Goal: Task Accomplishment & Management: Manage account settings

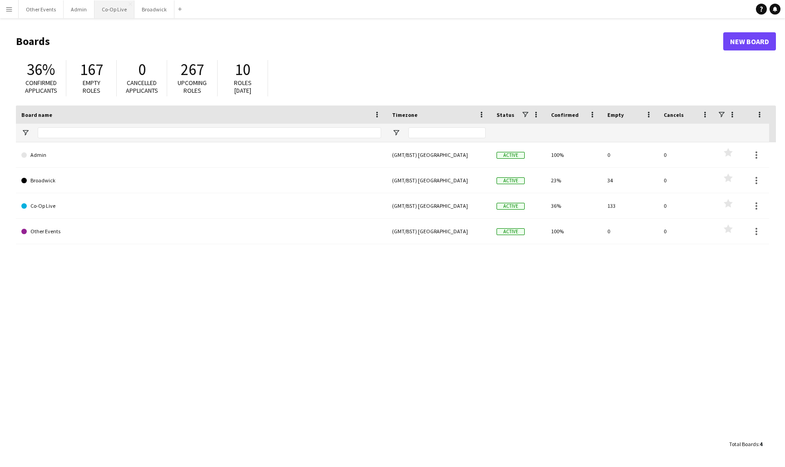
click at [116, 10] on button "Co-Op Live Close" at bounding box center [114, 9] width 40 height 18
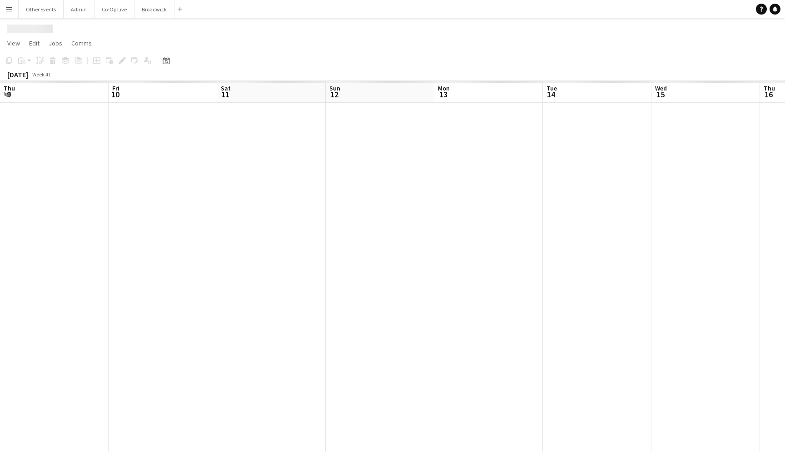
scroll to position [0, 403]
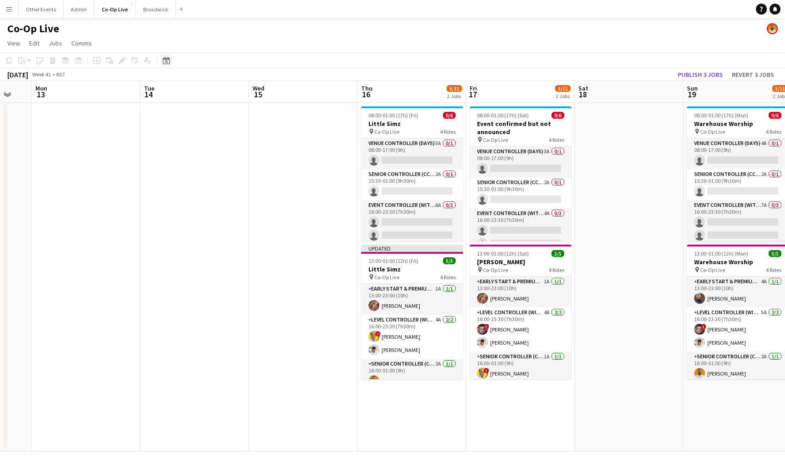
click at [166, 62] on icon "Date picker" at bounding box center [166, 60] width 7 height 7
click at [234, 203] on button "[DATE]" at bounding box center [231, 203] width 26 height 15
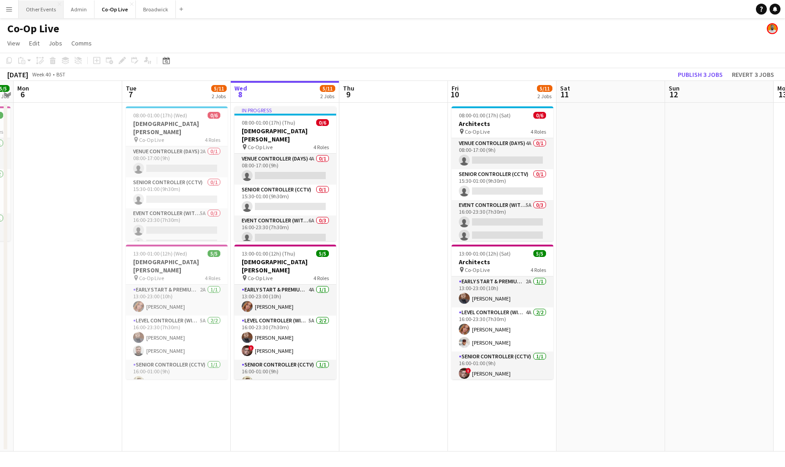
click at [32, 10] on button "Other Events Close" at bounding box center [41, 9] width 45 height 18
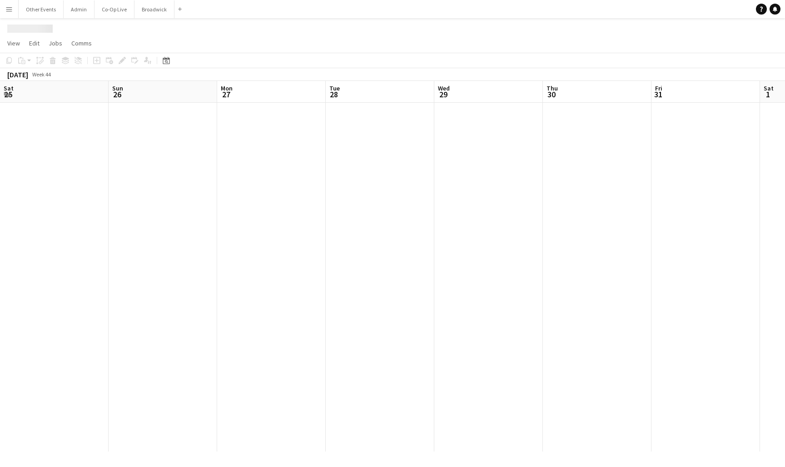
scroll to position [0, 410]
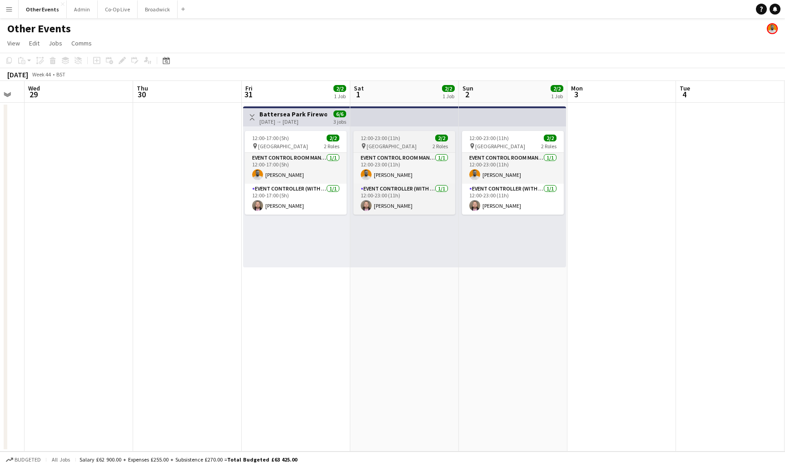
click at [398, 138] on span "12:00-23:00 (11h)" at bounding box center [381, 137] width 40 height 7
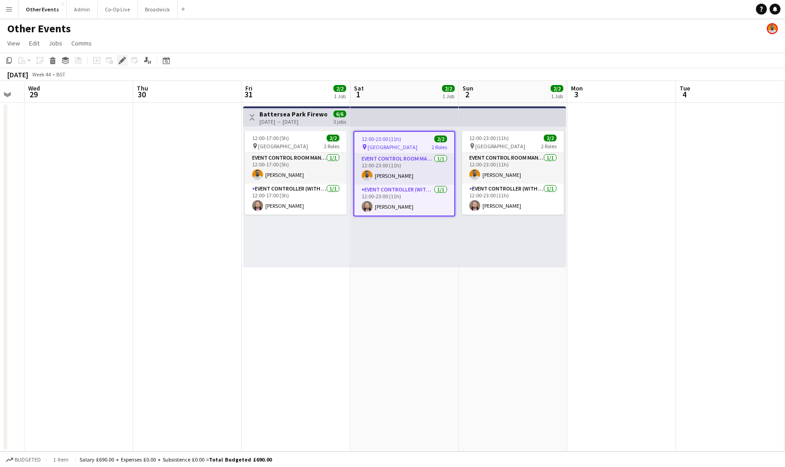
click at [122, 60] on icon at bounding box center [121, 60] width 5 height 5
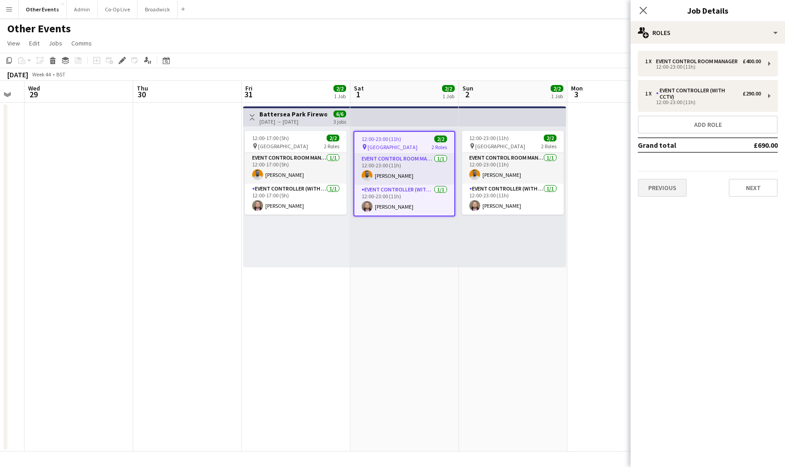
click at [670, 179] on button "Previous" at bounding box center [662, 188] width 49 height 18
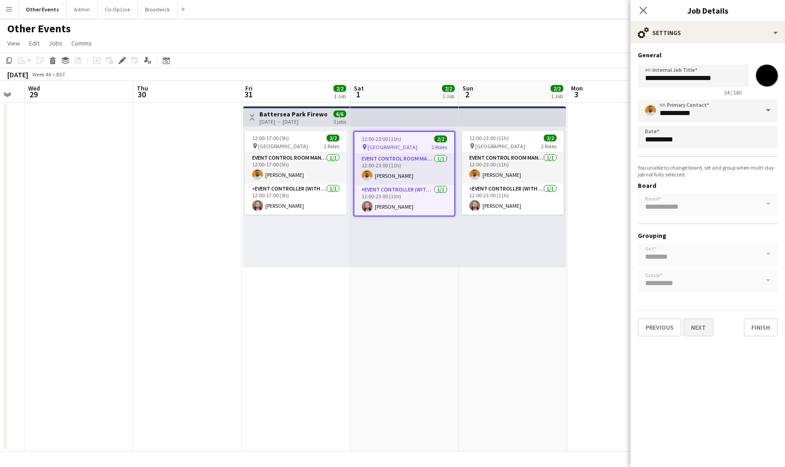
click at [698, 327] on button "Next" at bounding box center [698, 327] width 30 height 18
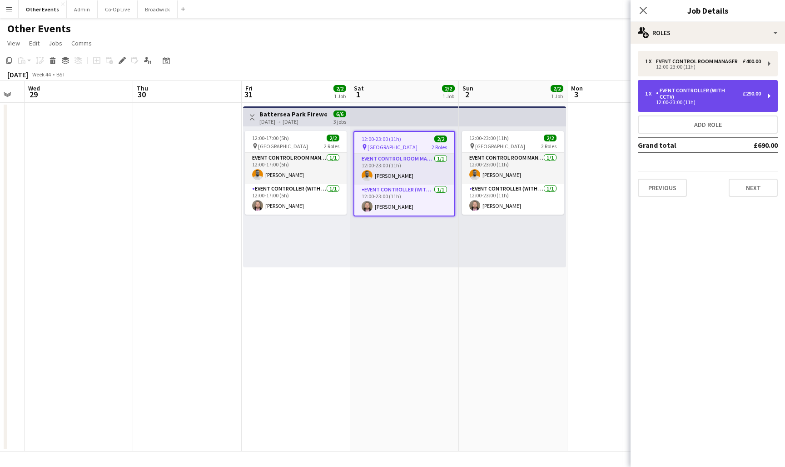
click at [709, 100] on div "12:00-23:00 (11h)" at bounding box center [703, 102] width 116 height 5
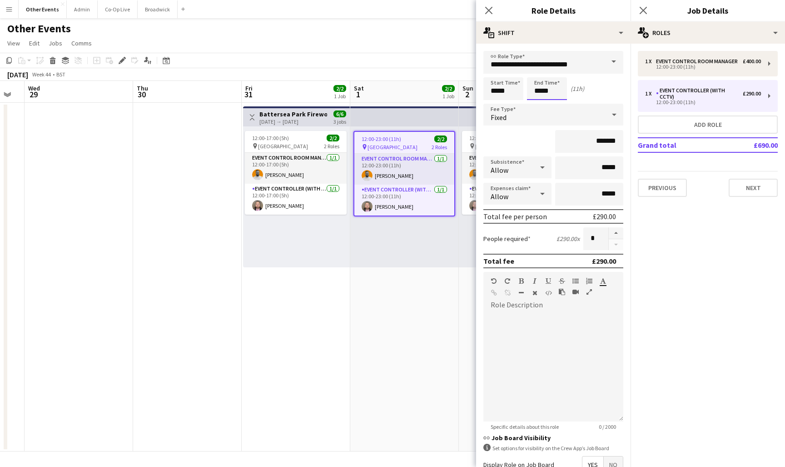
click at [535, 89] on input "*****" at bounding box center [547, 88] width 40 height 23
type input "*****"
click at [540, 75] on div at bounding box center [538, 72] width 18 height 9
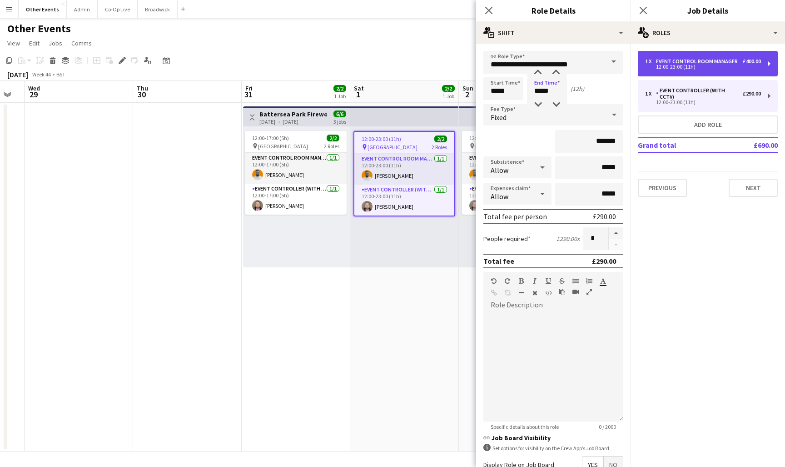
click at [691, 58] on div "Event Control Room Manager" at bounding box center [698, 61] width 85 height 6
type input "**********"
type input "*****"
type input "*******"
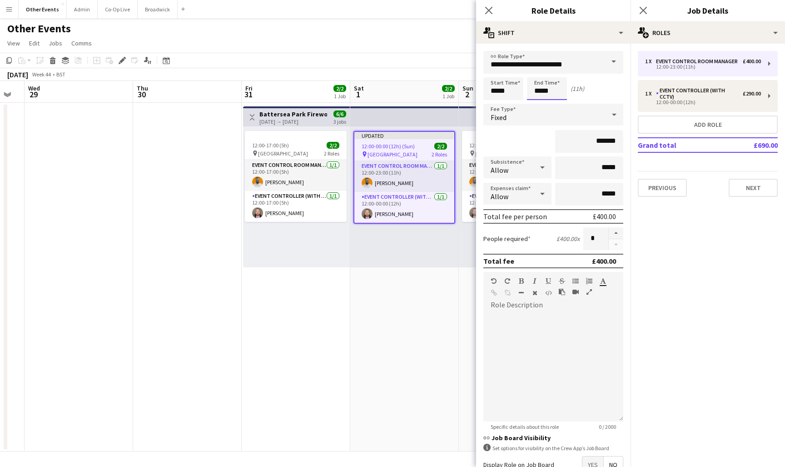
click at [537, 93] on input "*****" at bounding box center [547, 88] width 40 height 23
type input "*****"
click at [537, 75] on div at bounding box center [538, 72] width 18 height 9
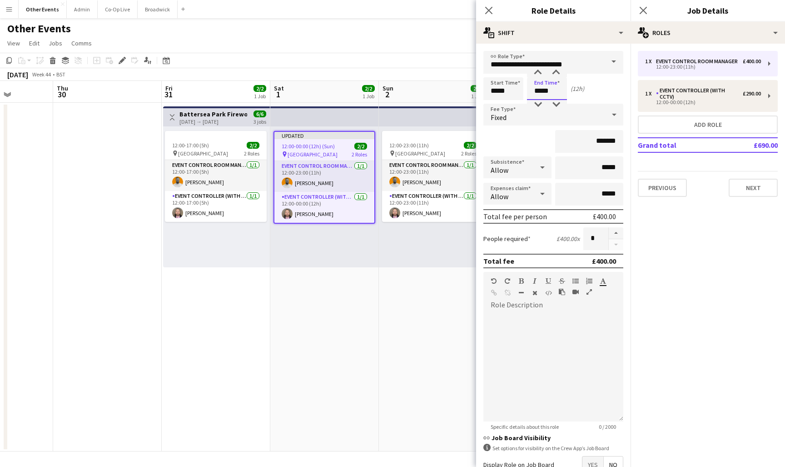
scroll to position [0, 326]
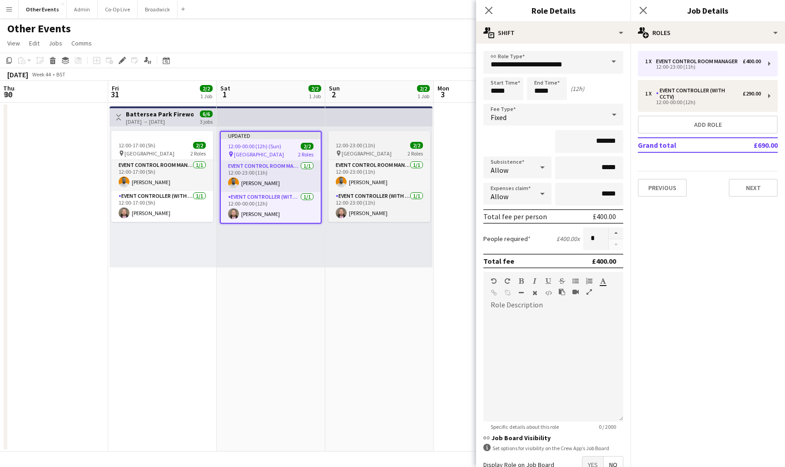
click at [361, 135] on div at bounding box center [379, 134] width 102 height 7
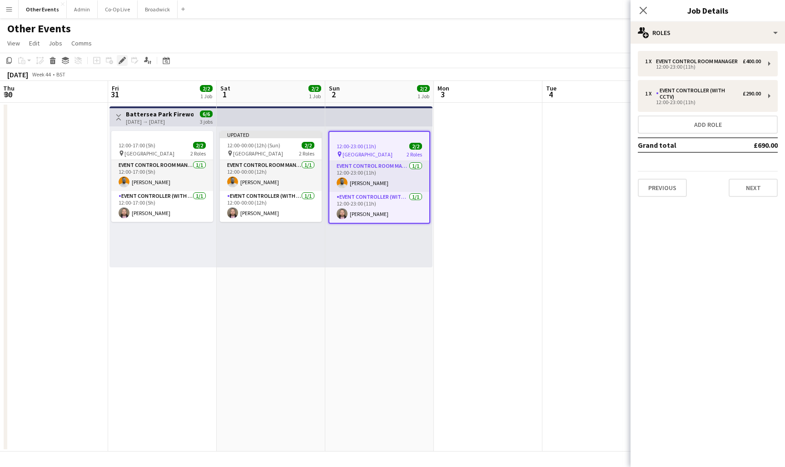
click at [122, 56] on div "Edit" at bounding box center [122, 60] width 11 height 11
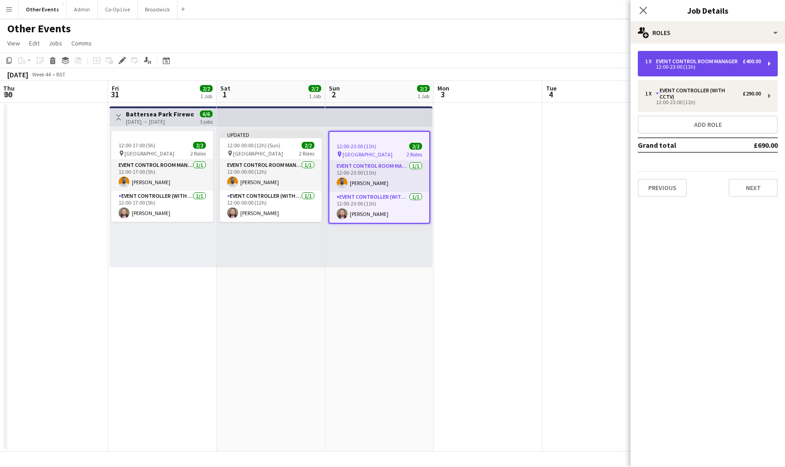
click at [693, 59] on div "Event Control Room Manager" at bounding box center [698, 61] width 85 height 6
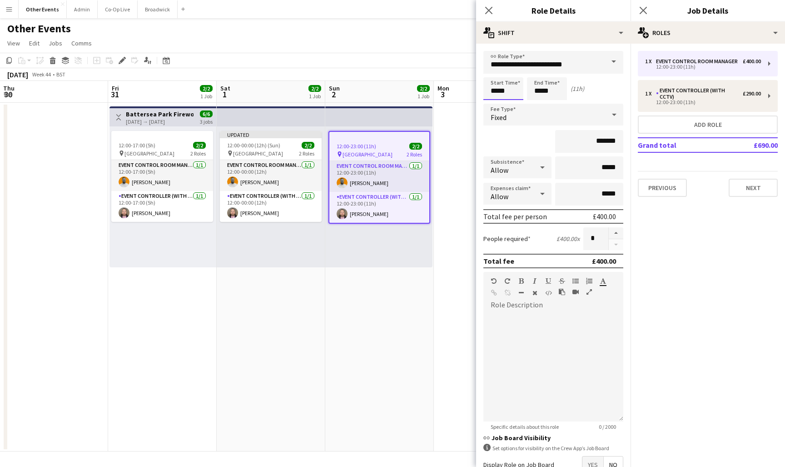
click at [495, 95] on input "*****" at bounding box center [503, 88] width 40 height 23
type input "*****"
click at [495, 100] on div at bounding box center [494, 104] width 18 height 9
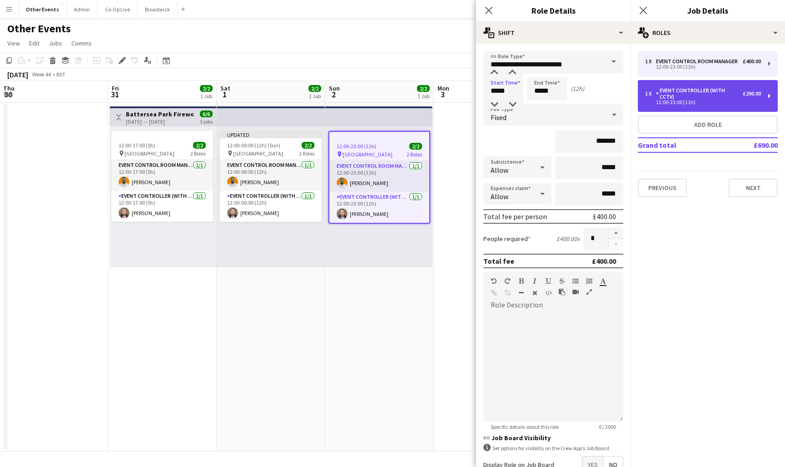
click at [691, 86] on div "1 x Event Controller (with CCTV) £290.00 12:00-23:00 (11h)" at bounding box center [708, 96] width 140 height 32
type input "**********"
type input "*****"
type input "*******"
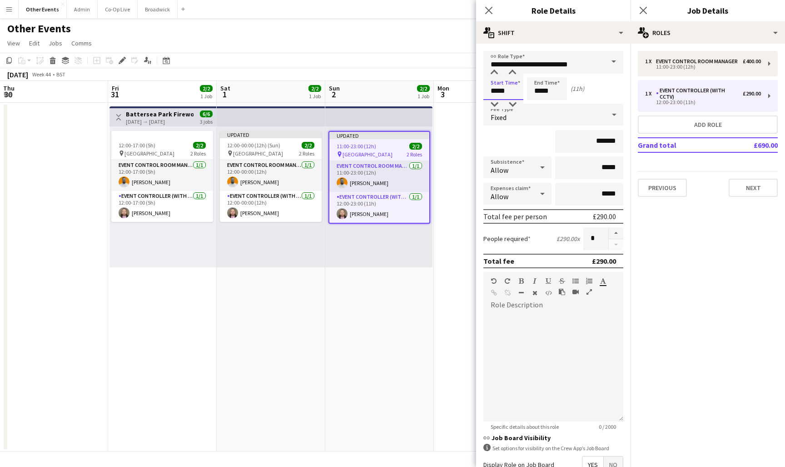
click at [497, 97] on input "*****" at bounding box center [503, 88] width 40 height 23
type input "*****"
click at [495, 101] on div at bounding box center [494, 104] width 18 height 9
click at [415, 287] on app-date-cell "Updated 11:00-23:00 (12h) 2/2 pin [GEOGRAPHIC_DATA] 2 Roles Event Control Room …" at bounding box center [379, 277] width 109 height 348
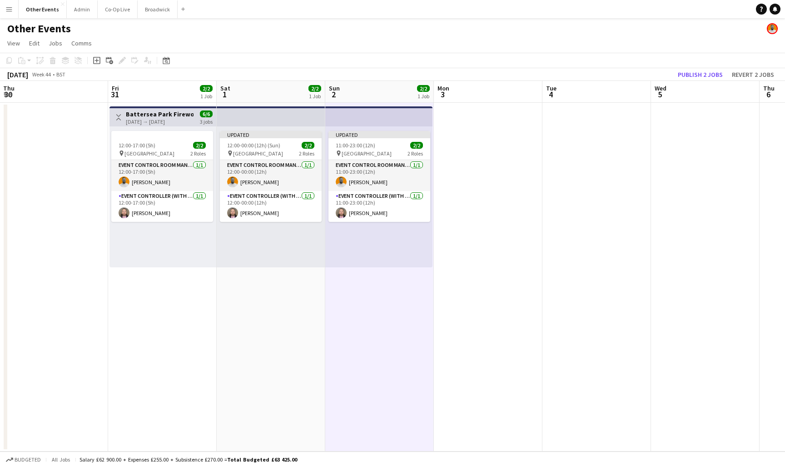
click at [522, 136] on app-date-cell at bounding box center [488, 277] width 109 height 348
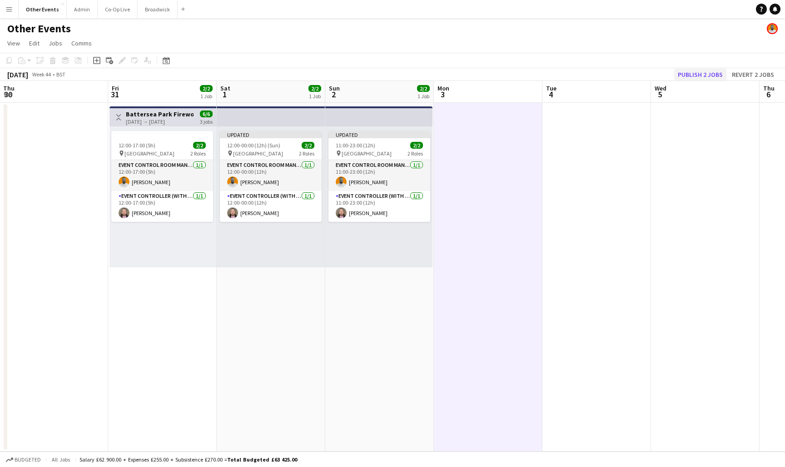
click at [697, 80] on button "Publish 2 jobs" at bounding box center [700, 75] width 52 height 12
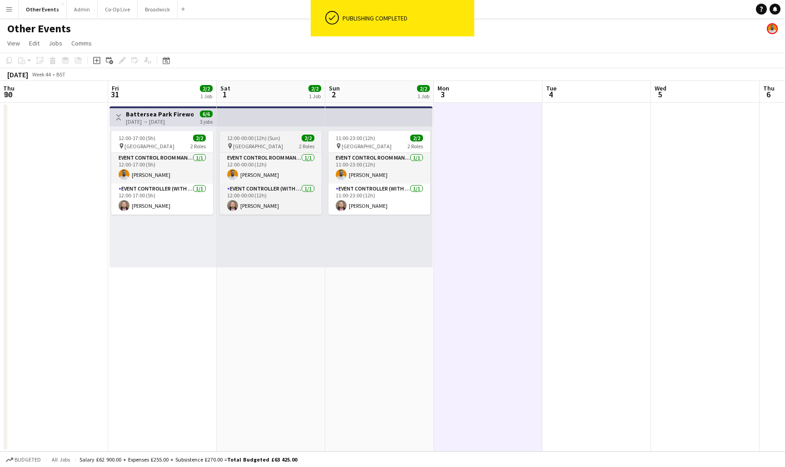
click at [263, 141] on span "12:00-00:00 (12h) (Sun)" at bounding box center [253, 137] width 53 height 7
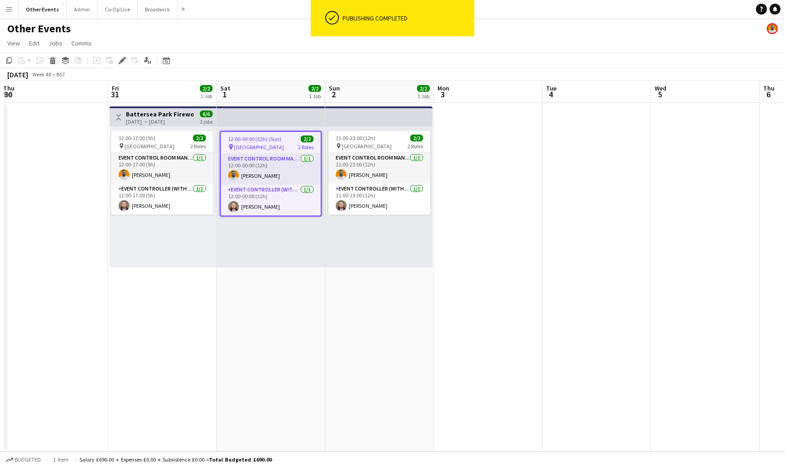
click at [168, 123] on div "[DATE] → [DATE]" at bounding box center [160, 121] width 68 height 7
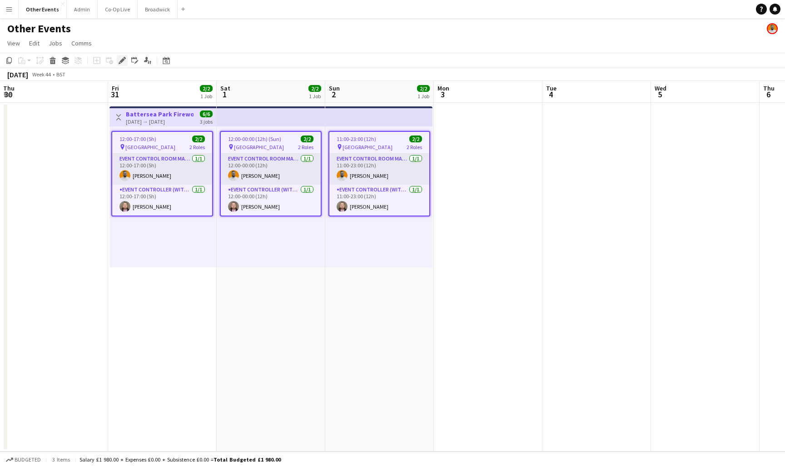
click at [119, 61] on icon "Edit" at bounding box center [122, 60] width 7 height 7
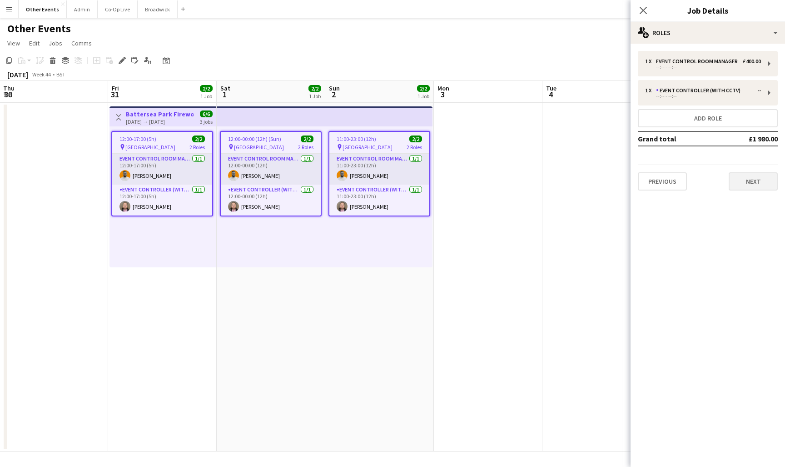
click at [757, 173] on button "Next" at bounding box center [753, 181] width 49 height 18
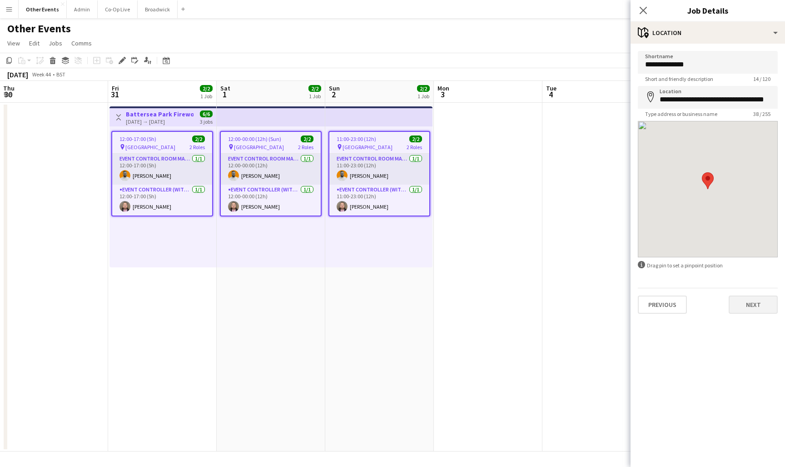
click at [744, 305] on button "Next" at bounding box center [753, 304] width 49 height 18
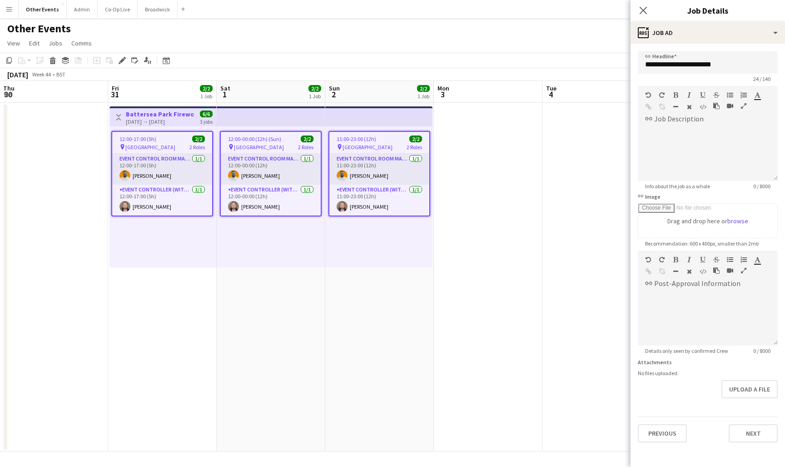
click at [539, 300] on app-date-cell at bounding box center [488, 277] width 109 height 348
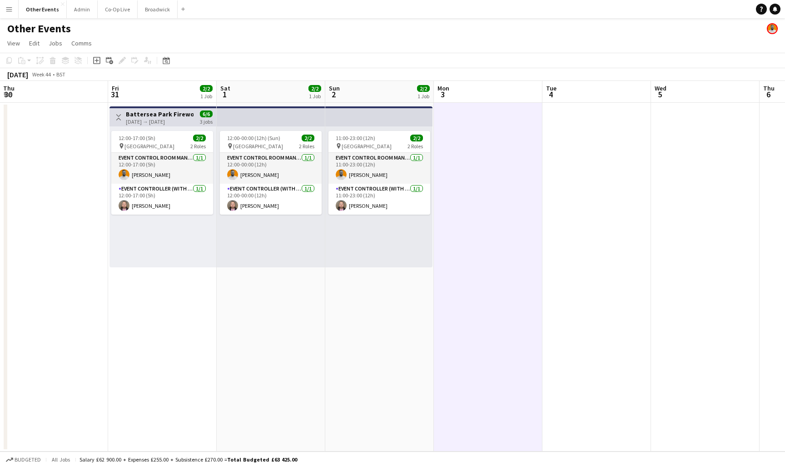
click at [623, 156] on app-date-cell at bounding box center [596, 277] width 109 height 348
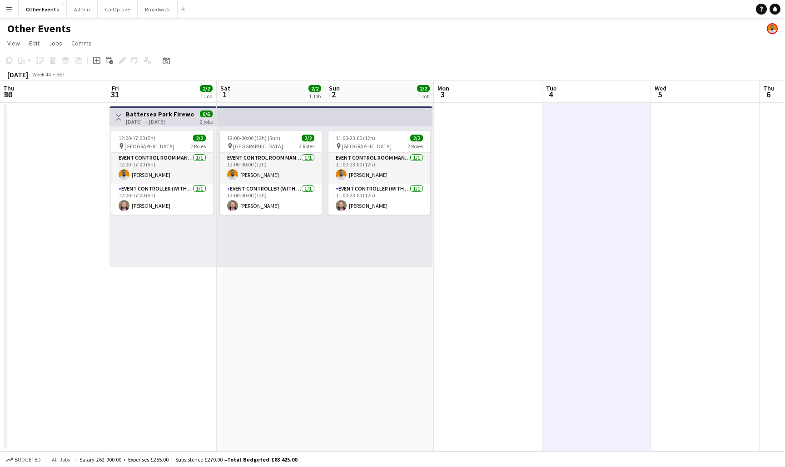
click at [411, 42] on app-page-menu "View Day view expanded Day view collapsed Month view Date picker Jump to [DATE]…" at bounding box center [392, 43] width 785 height 17
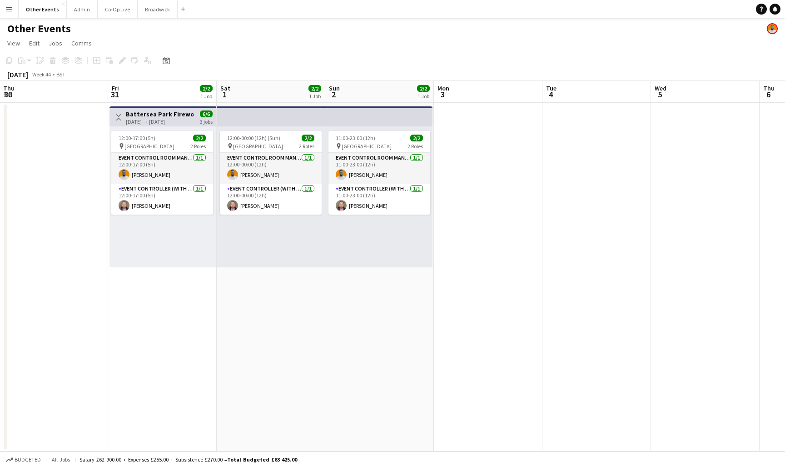
click at [492, 195] on app-date-cell at bounding box center [488, 277] width 109 height 348
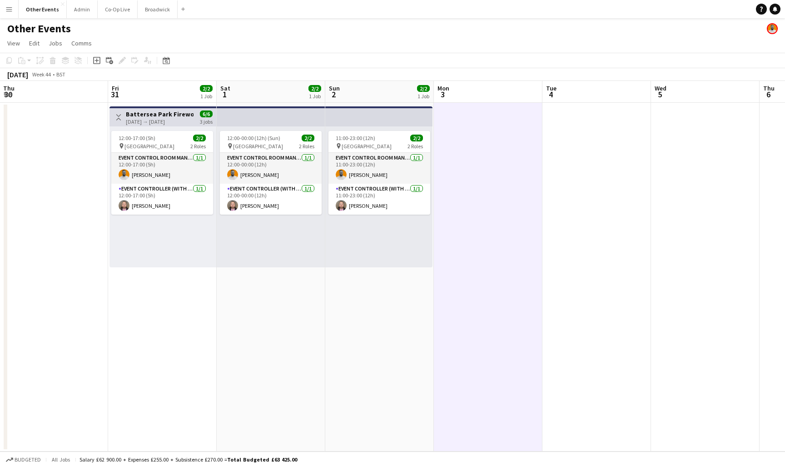
click at [313, 398] on app-date-cell "12:00-00:00 (12h) (Sun) 2/2 pin [GEOGRAPHIC_DATA] 2 Roles Event Control Room Ma…" at bounding box center [271, 277] width 109 height 348
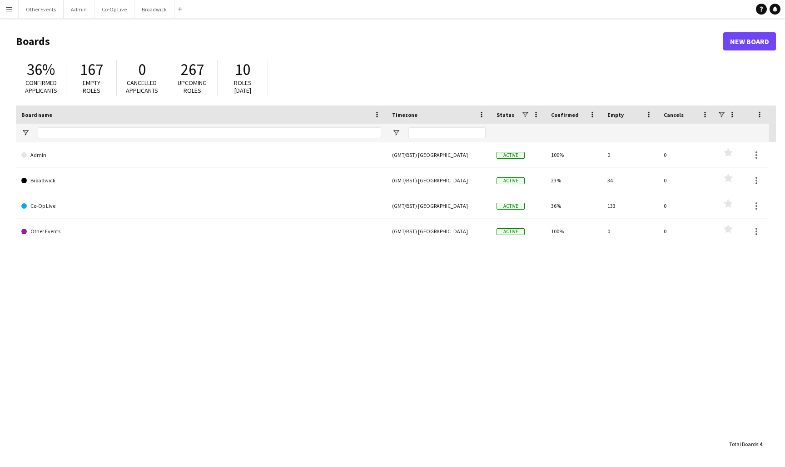
click at [13, 10] on button "Menu" at bounding box center [9, 9] width 18 height 18
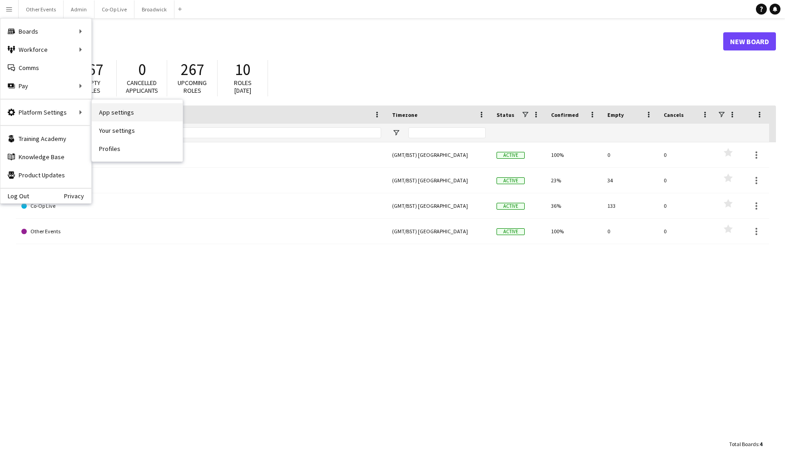
click at [138, 114] on link "App settings" at bounding box center [137, 112] width 91 height 18
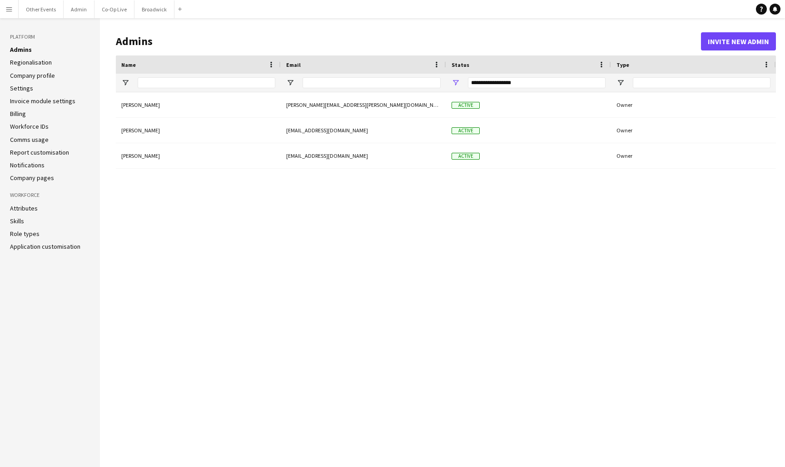
click at [41, 73] on link "Company profile" at bounding box center [32, 75] width 45 height 8
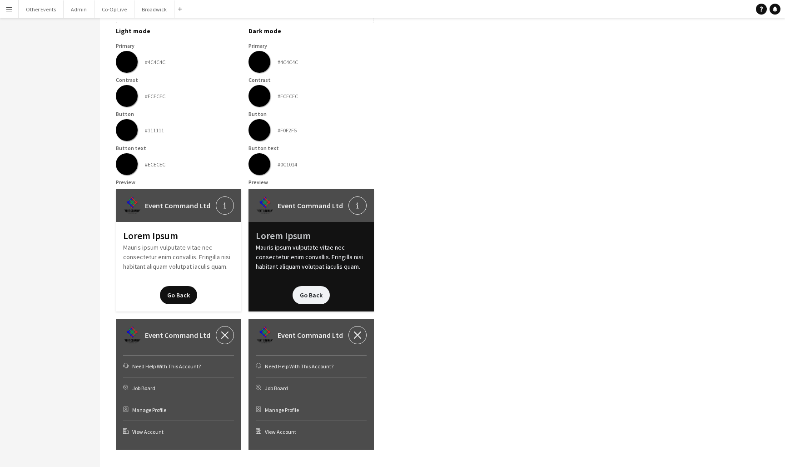
scroll to position [299, 0]
click at [164, 368] on div "headphones-customer-support Need Help With This Account?" at bounding box center [178, 366] width 111 height 22
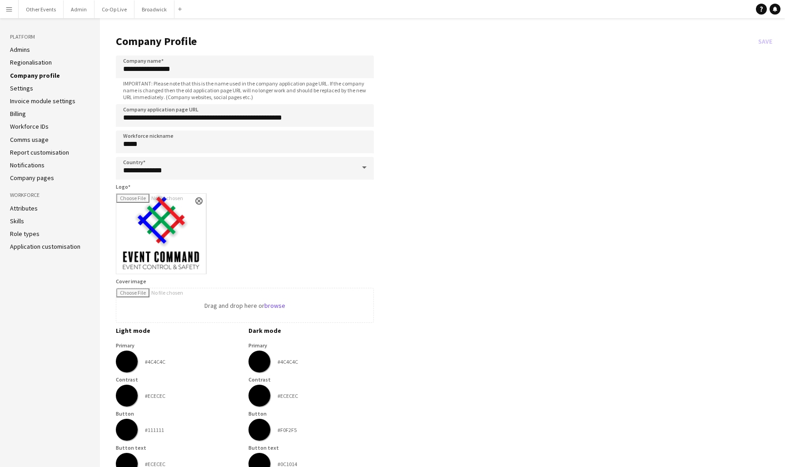
scroll to position [0, 0]
click at [33, 175] on link "Company pages" at bounding box center [32, 178] width 44 height 8
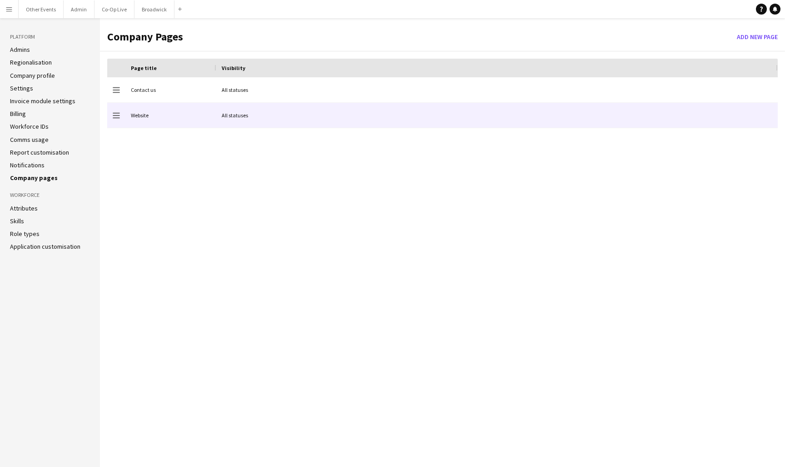
click at [160, 115] on div "Website" at bounding box center [170, 115] width 91 height 25
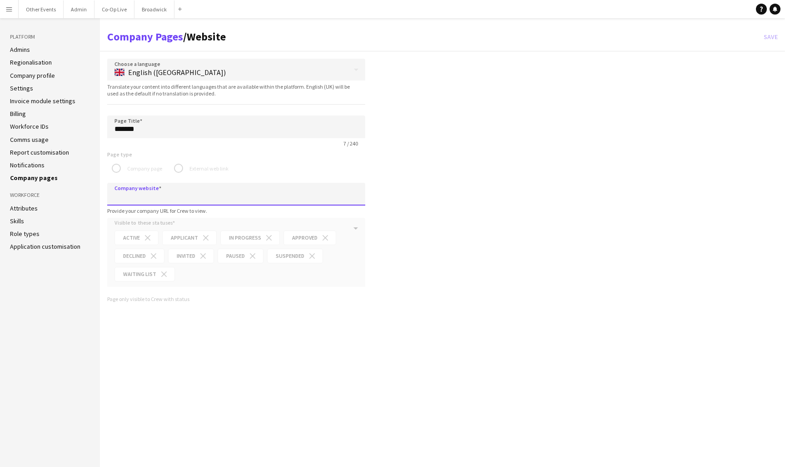
click at [169, 193] on input "Company website" at bounding box center [236, 194] width 258 height 23
click at [37, 165] on link "Notifications" at bounding box center [27, 165] width 35 height 8
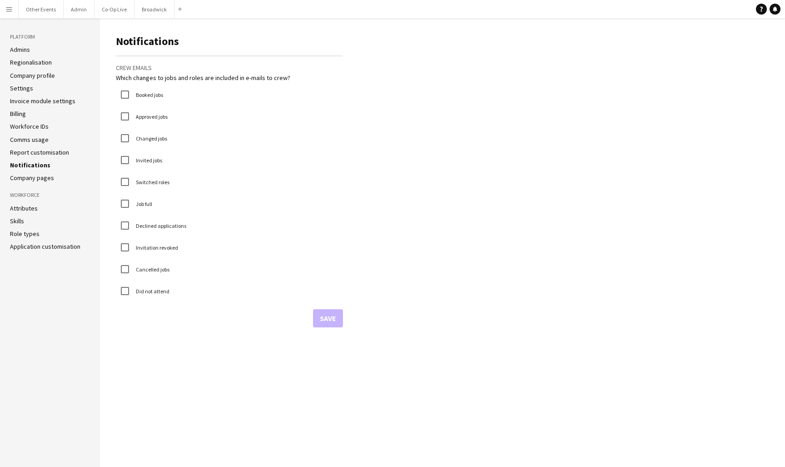
click at [37, 175] on link "Company pages" at bounding box center [32, 178] width 44 height 8
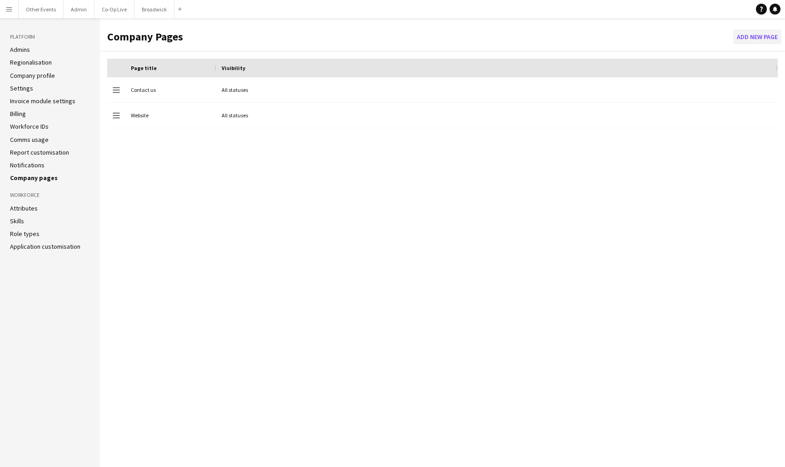
click at [757, 38] on button "Add new page" at bounding box center [757, 37] width 48 height 15
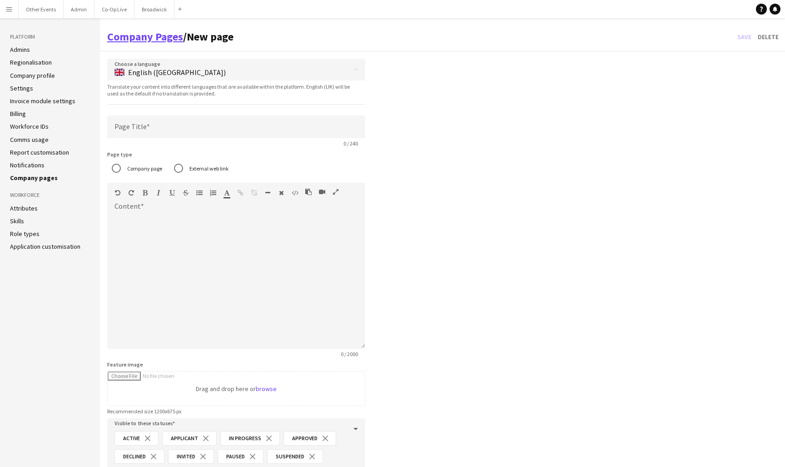
click at [150, 35] on link "Company Pages" at bounding box center [145, 37] width 76 height 14
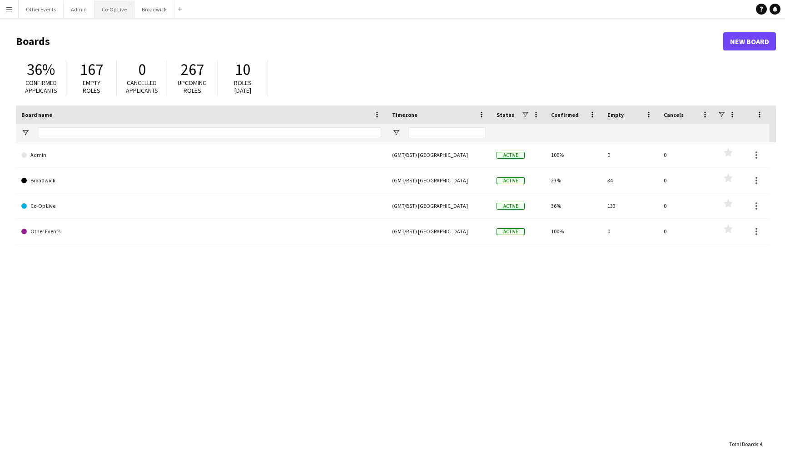
click at [107, 12] on button "Co-Op Live Close" at bounding box center [114, 9] width 40 height 18
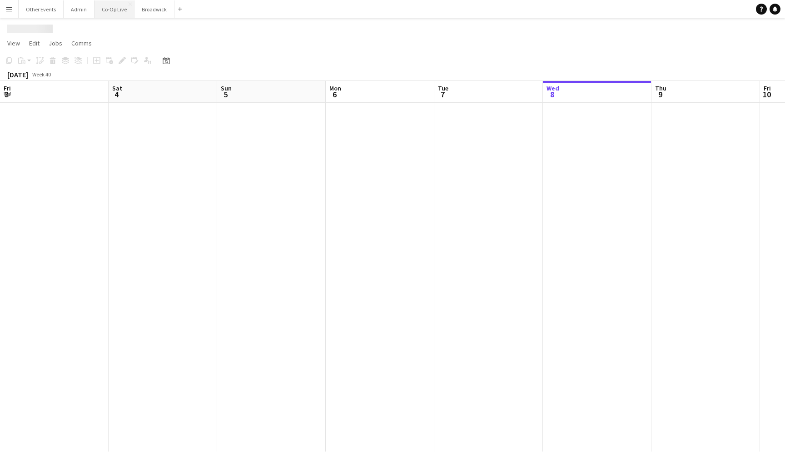
scroll to position [0, 312]
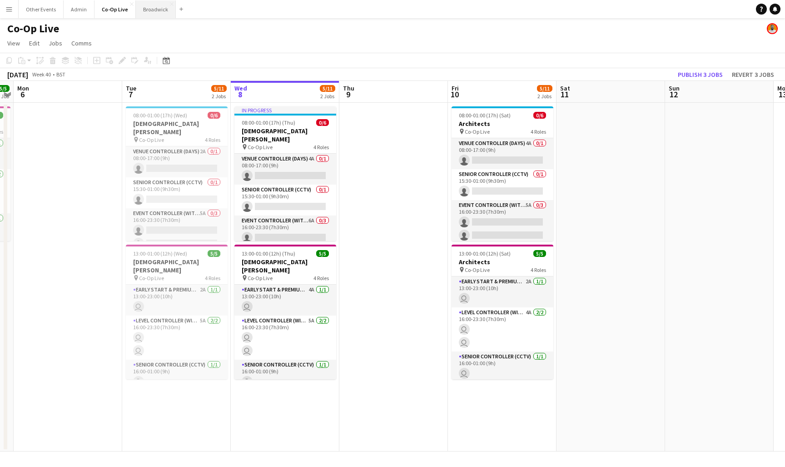
click at [149, 10] on button "Broadwick Close" at bounding box center [156, 9] width 40 height 18
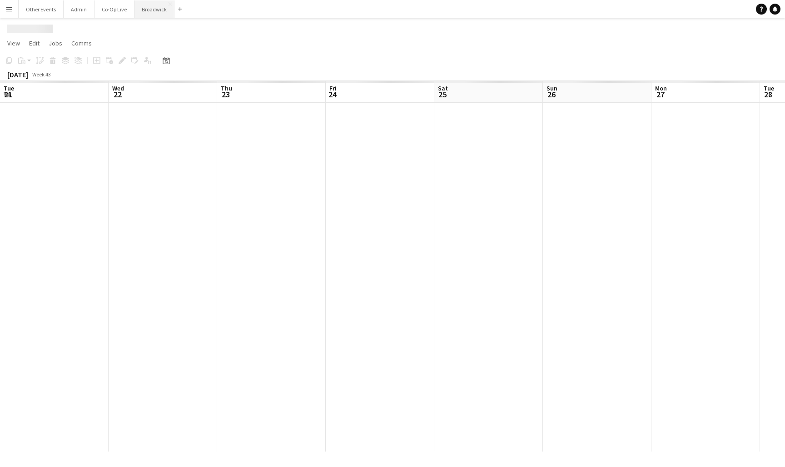
scroll to position [0, 212]
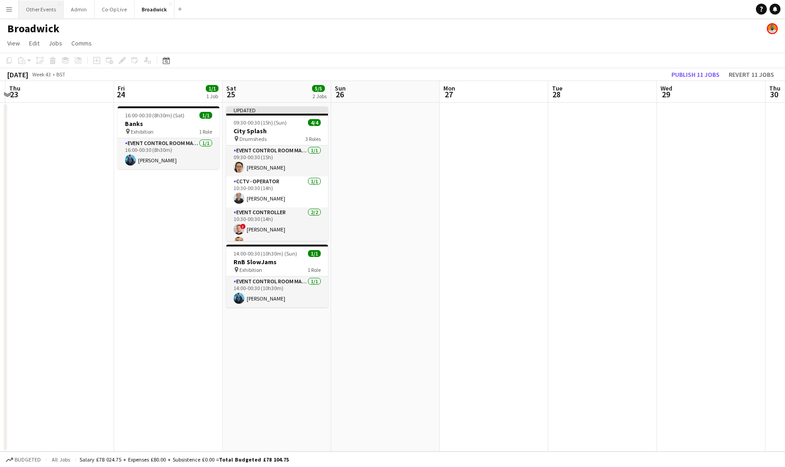
click at [45, 8] on button "Other Events Close" at bounding box center [41, 9] width 45 height 18
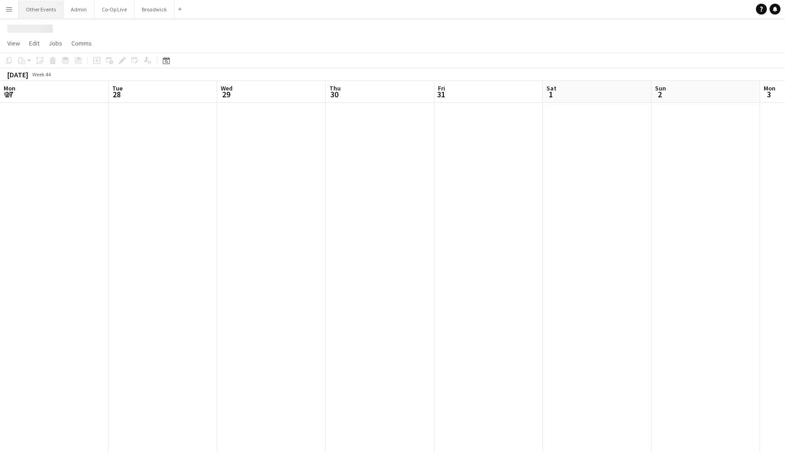
scroll to position [0, 326]
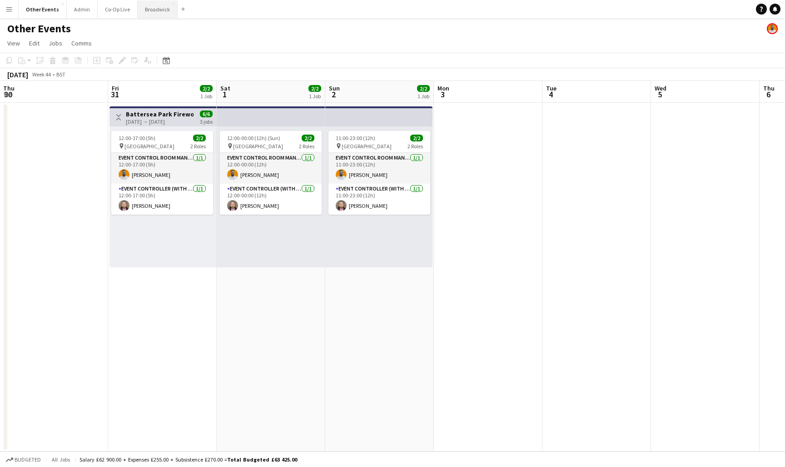
click at [144, 12] on button "Broadwick Close" at bounding box center [158, 9] width 40 height 18
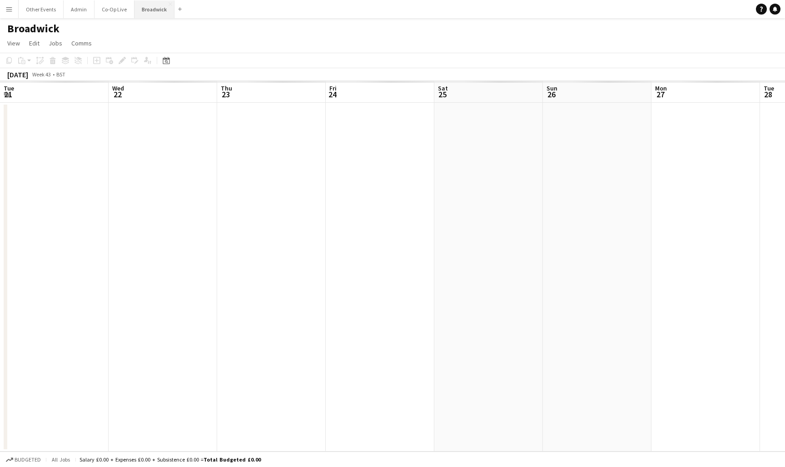
scroll to position [0, 212]
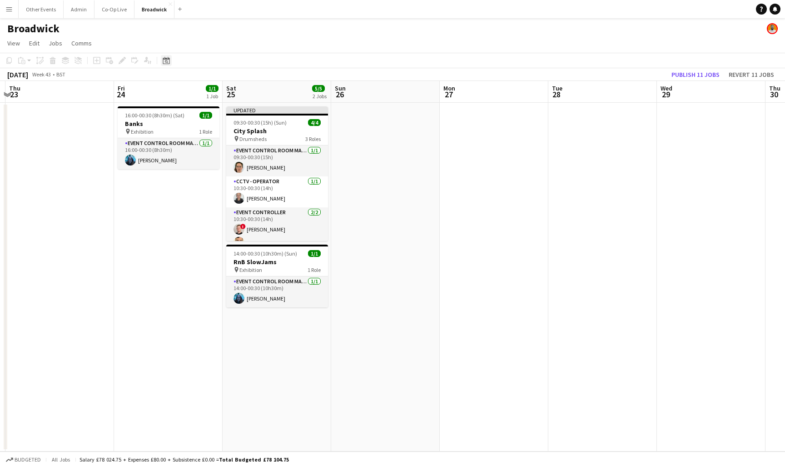
click at [164, 60] on icon "Date picker" at bounding box center [166, 60] width 7 height 7
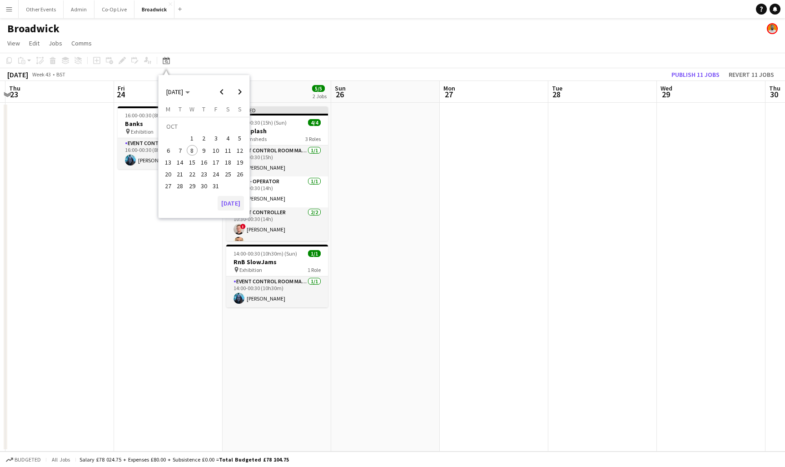
click at [236, 206] on button "[DATE]" at bounding box center [231, 203] width 26 height 15
